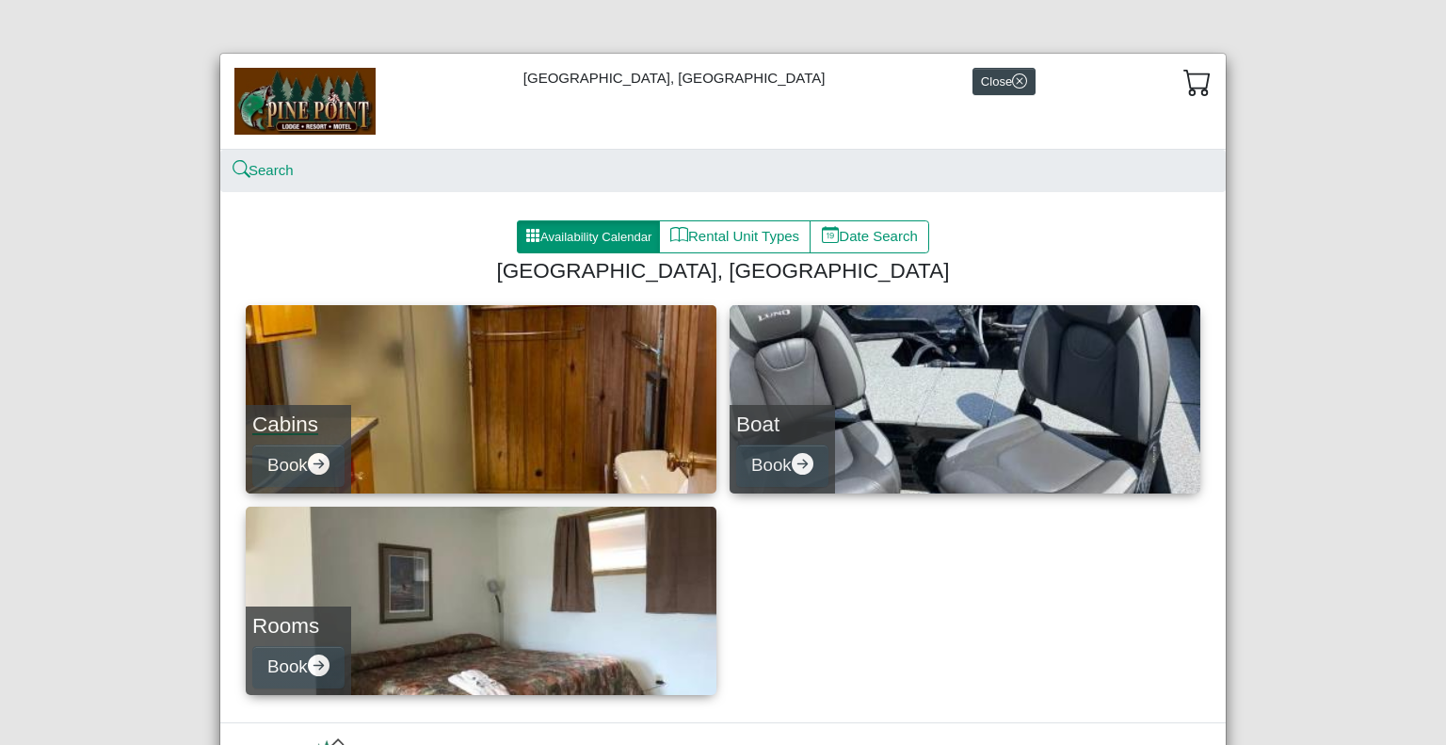
click at [482, 385] on link "Cabins Book" at bounding box center [481, 399] width 471 height 188
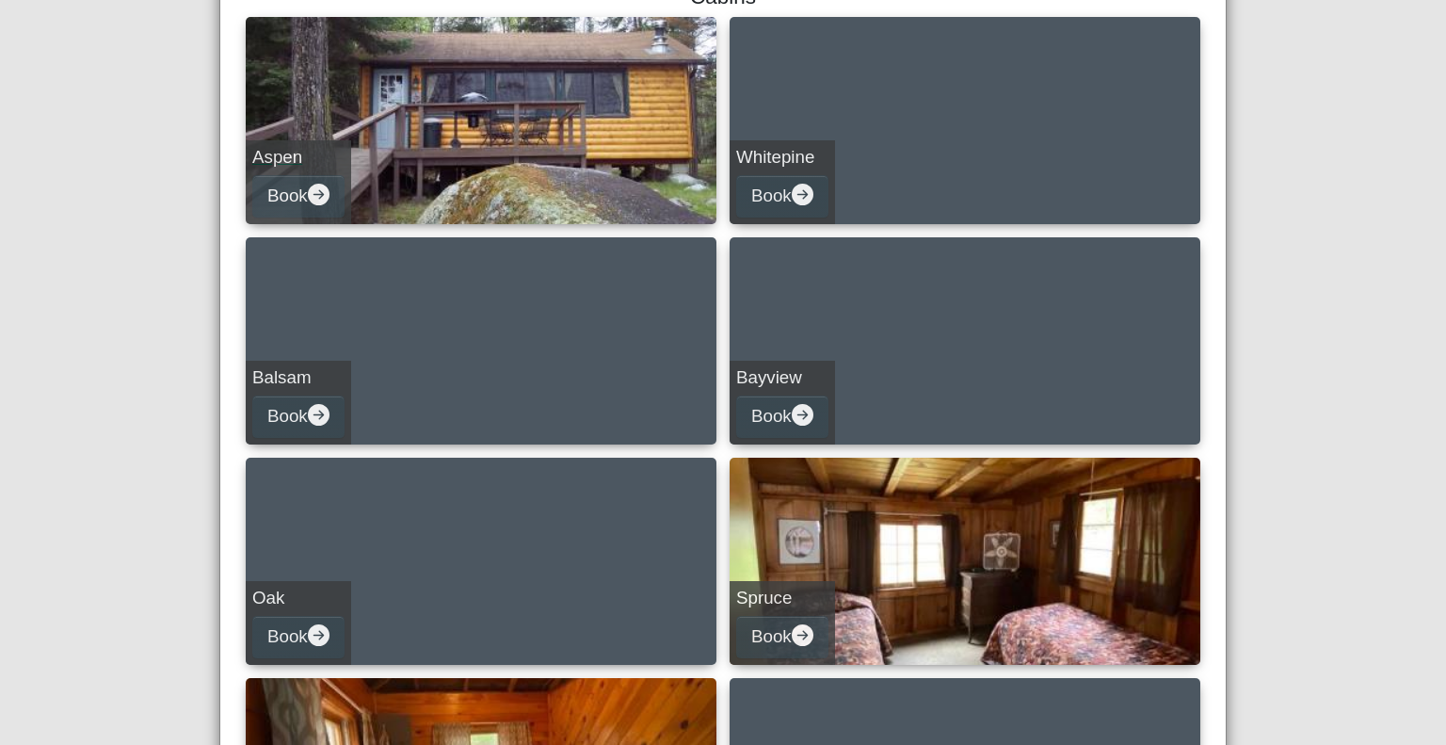
scroll to position [277, 0]
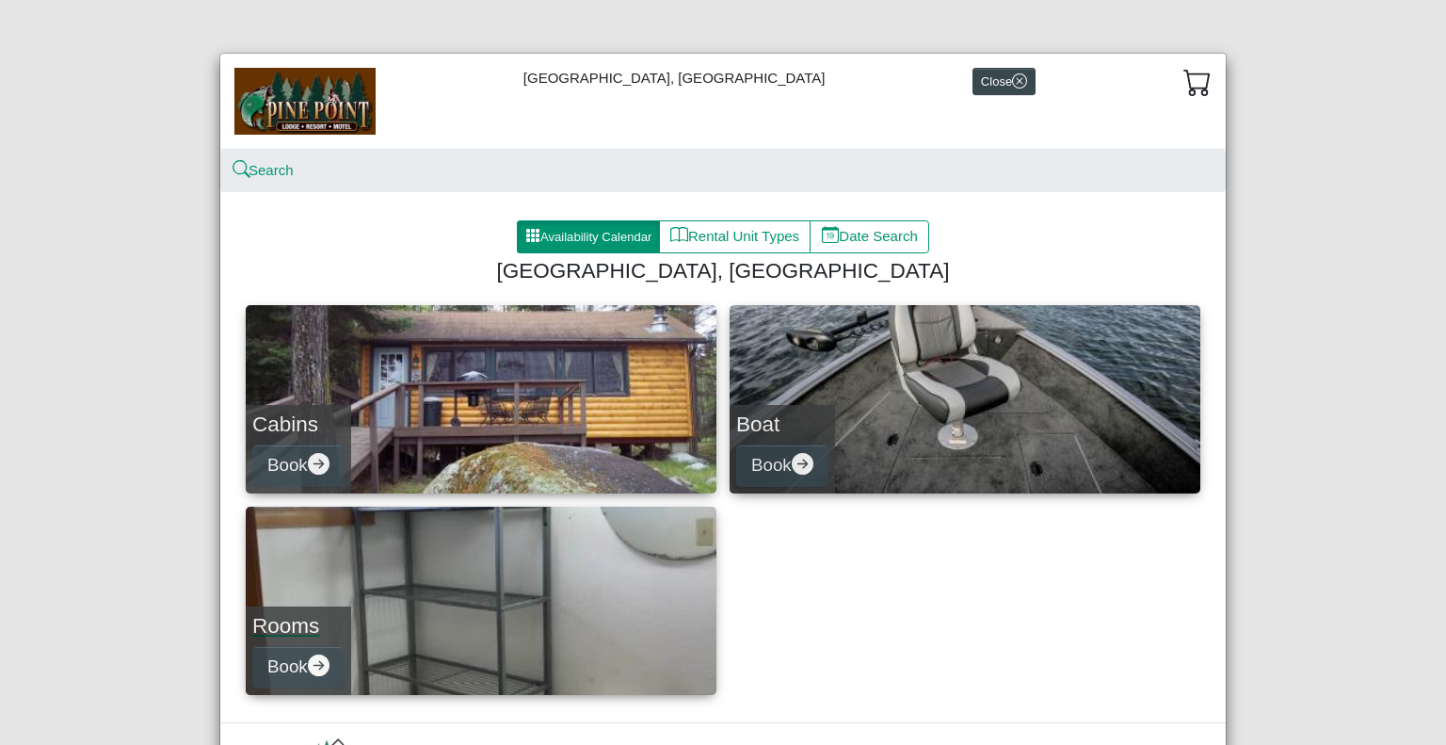
click at [402, 575] on link "Rooms Book" at bounding box center [481, 600] width 471 height 188
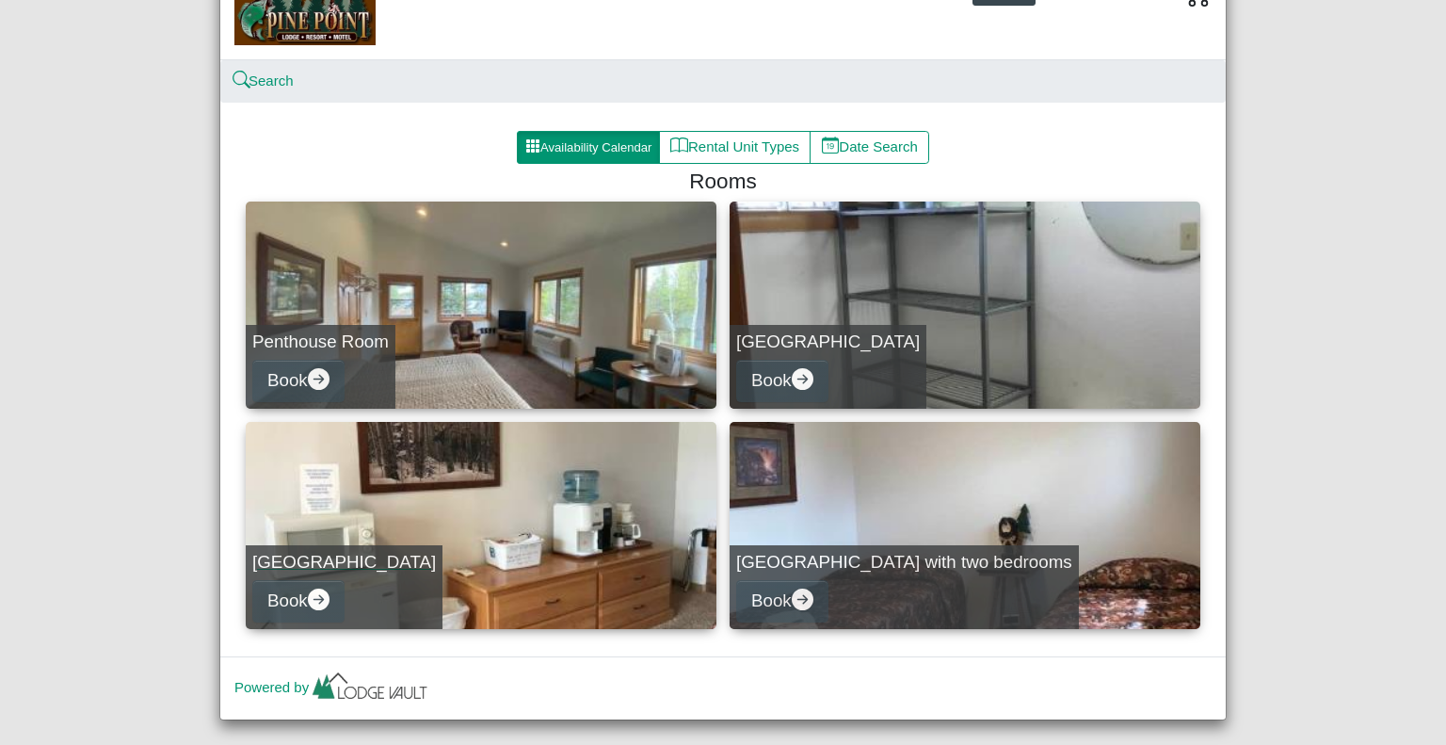
scroll to position [90, 0]
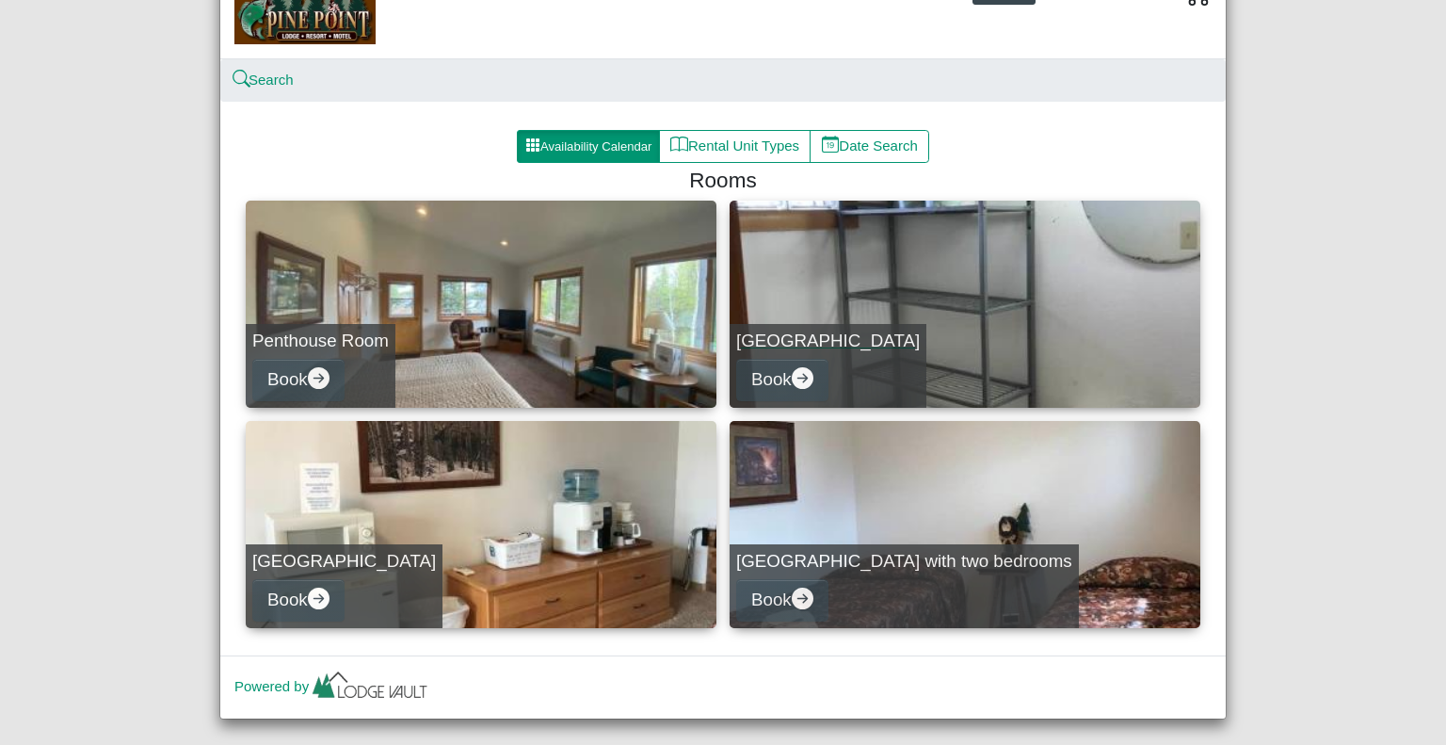
click at [798, 300] on link "[GEOGRAPHIC_DATA] Book" at bounding box center [964, 303] width 471 height 207
select select "*"
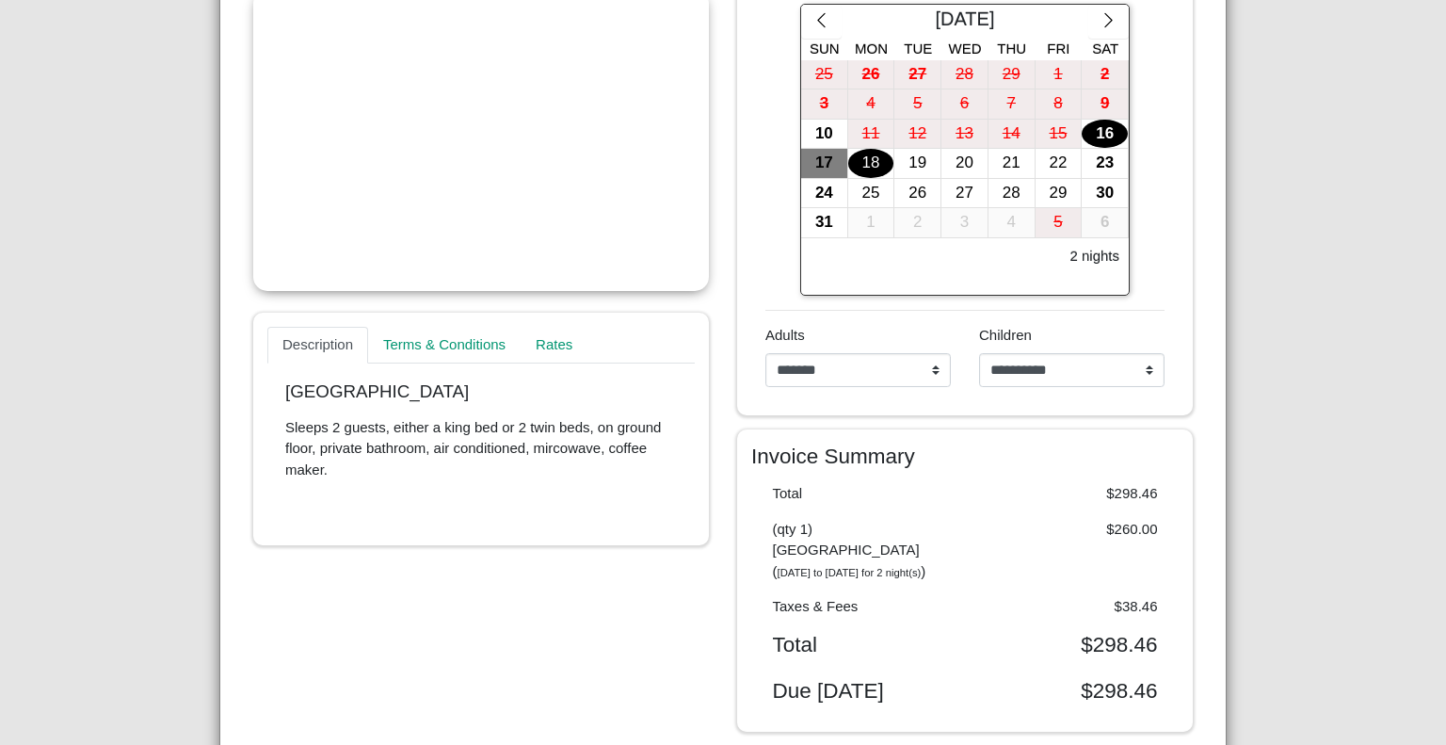
scroll to position [360, 0]
